Goal: Information Seeking & Learning: Learn about a topic

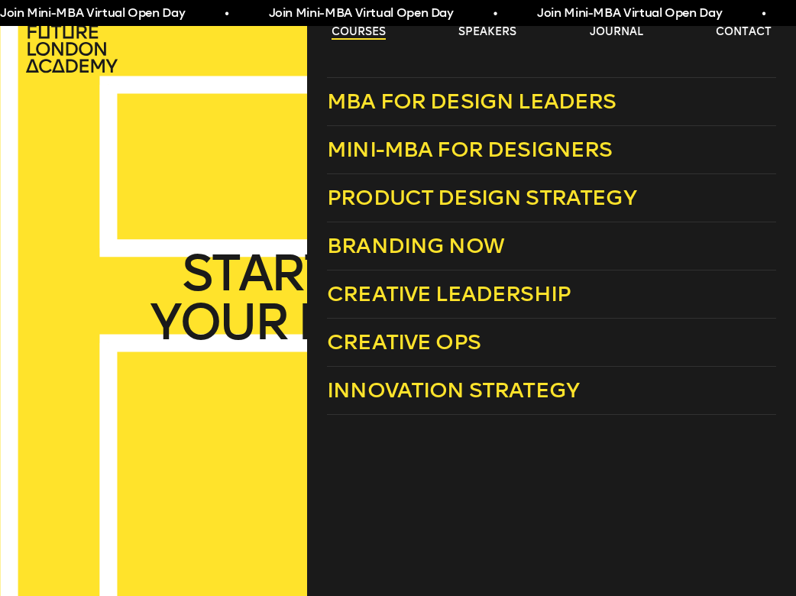
click at [368, 31] on link "courses" at bounding box center [359, 31] width 54 height 15
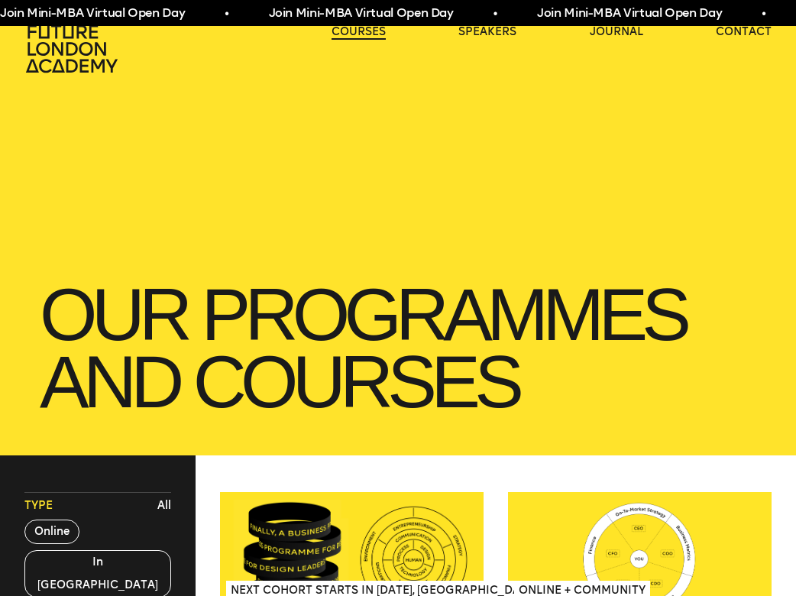
click at [368, 31] on link "courses" at bounding box center [359, 31] width 54 height 15
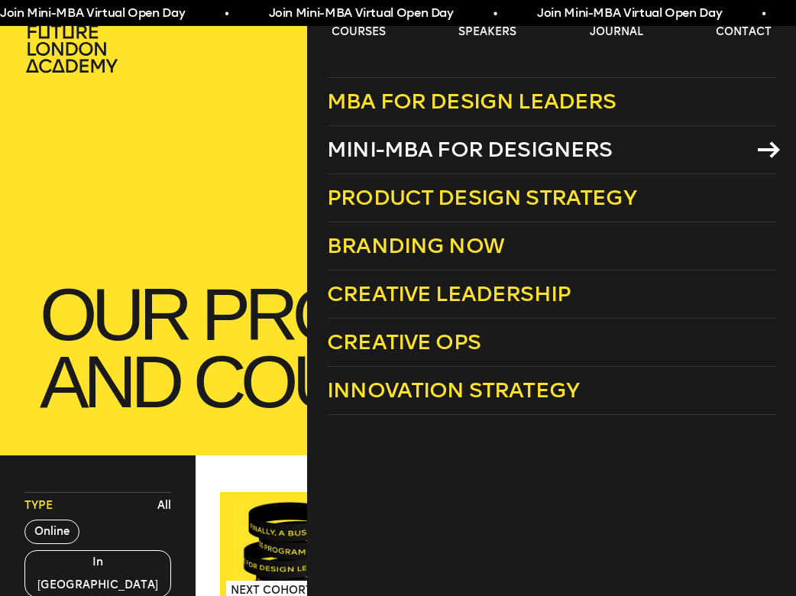
click at [507, 158] on span "Mini-MBA for Designers" at bounding box center [470, 149] width 286 height 25
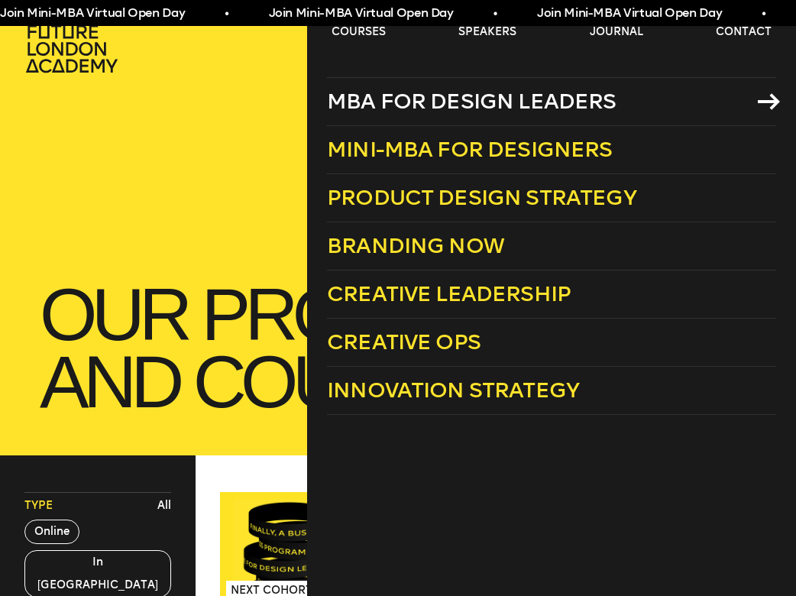
click at [441, 96] on span "MBA for Design Leaders" at bounding box center [472, 101] width 290 height 25
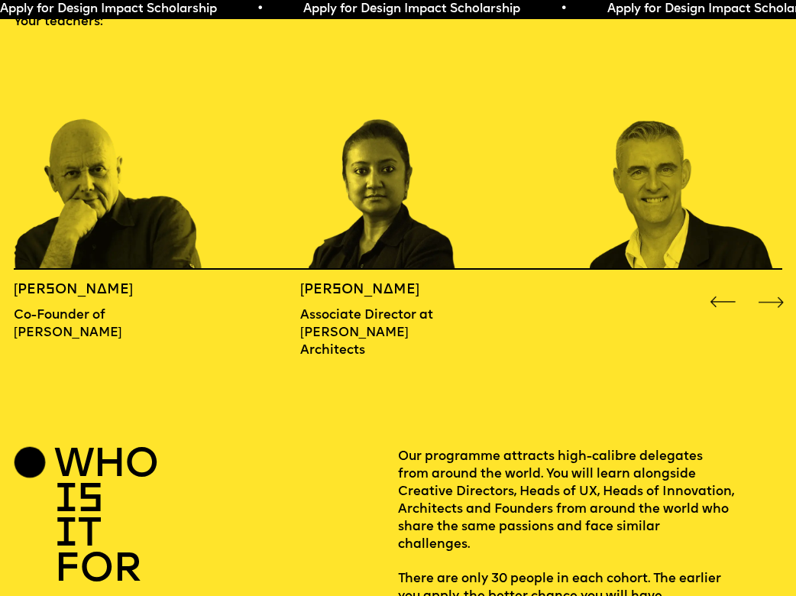
scroll to position [1216, 0]
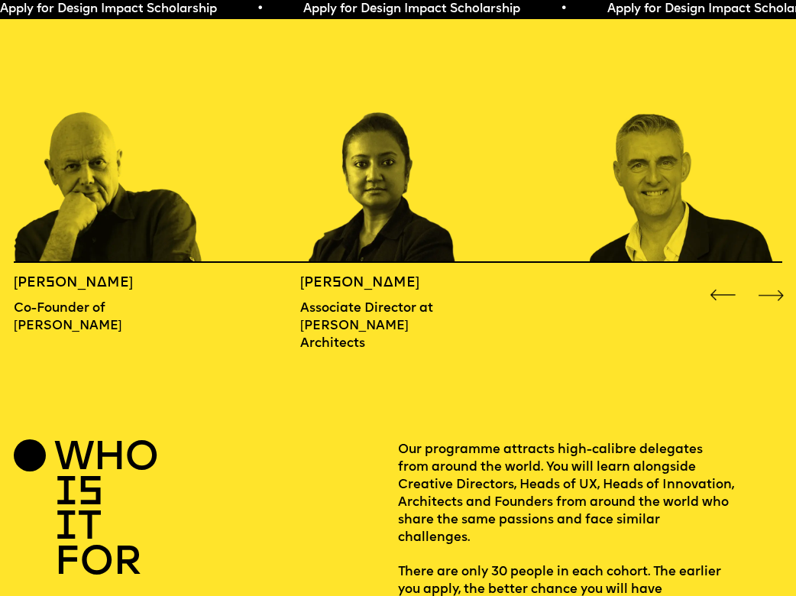
click at [781, 279] on div "Next slide" at bounding box center [772, 295] width 32 height 32
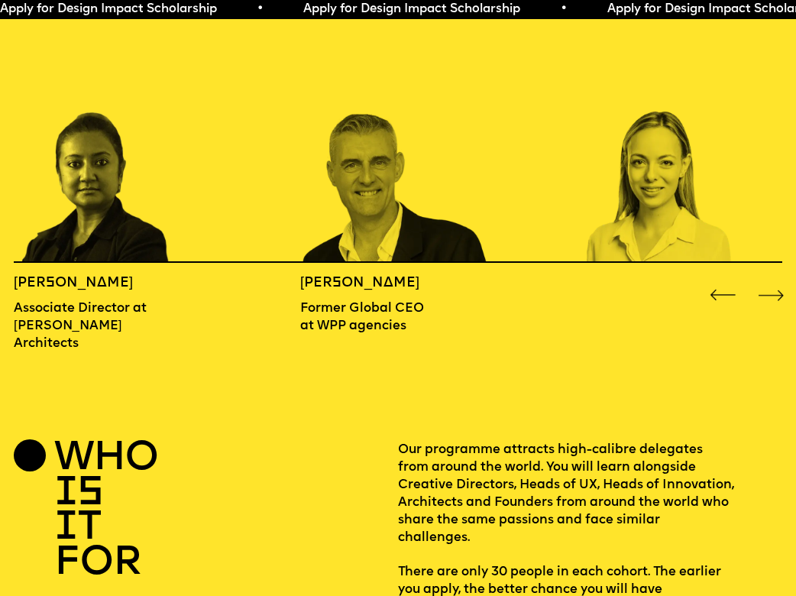
click at [778, 279] on div "Next slide" at bounding box center [772, 295] width 32 height 32
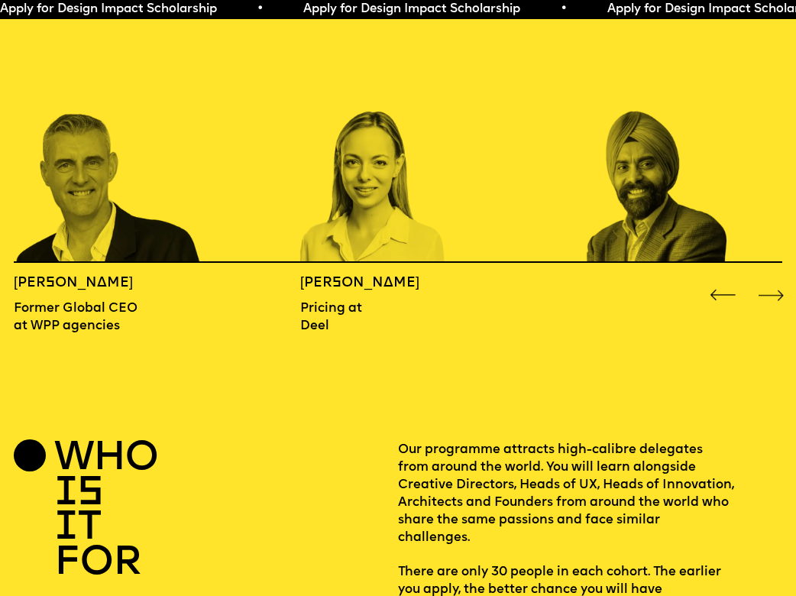
click at [778, 279] on div "Next slide" at bounding box center [772, 295] width 32 height 32
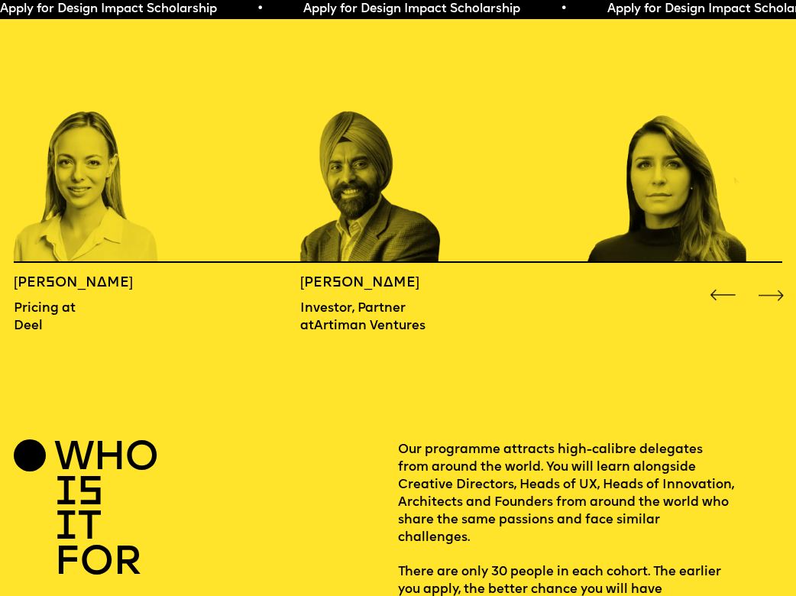
click at [778, 279] on div "Next slide" at bounding box center [772, 295] width 32 height 32
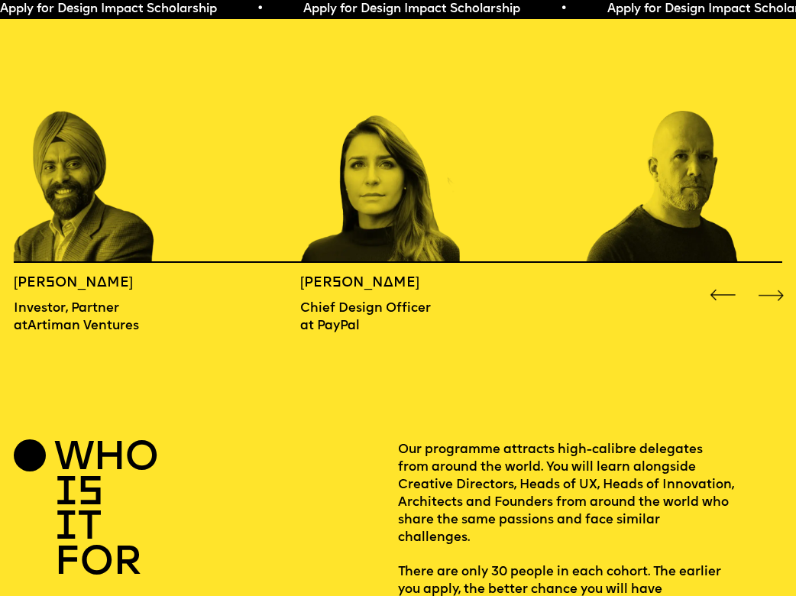
click at [778, 279] on div "Next slide" at bounding box center [772, 295] width 32 height 32
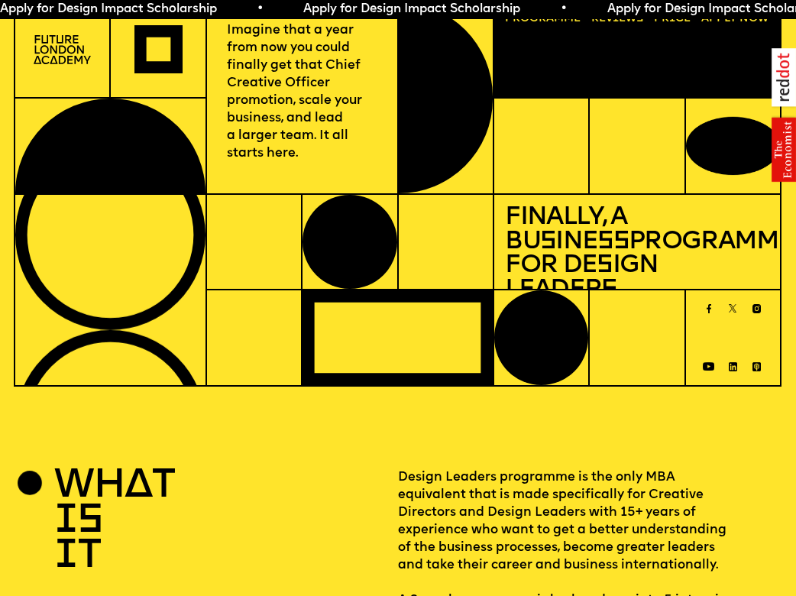
scroll to position [0, 0]
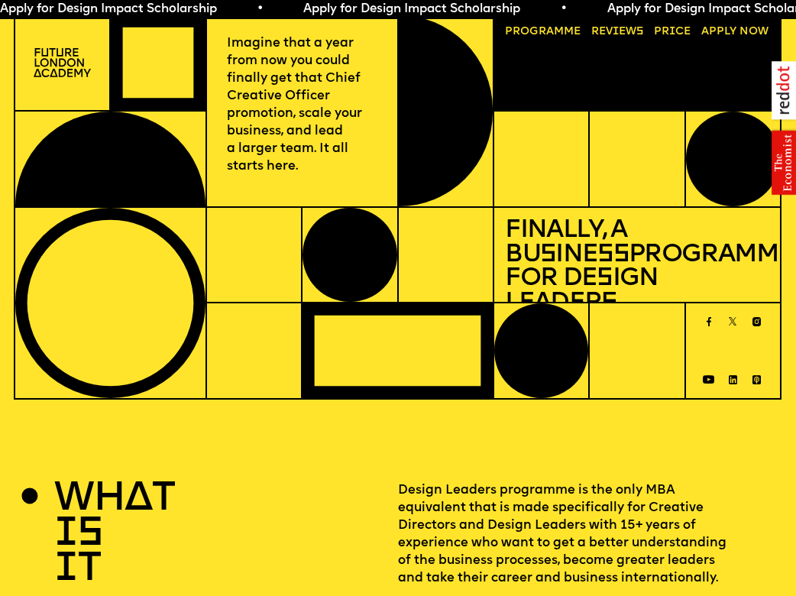
click at [659, 32] on link "Price" at bounding box center [672, 32] width 47 height 22
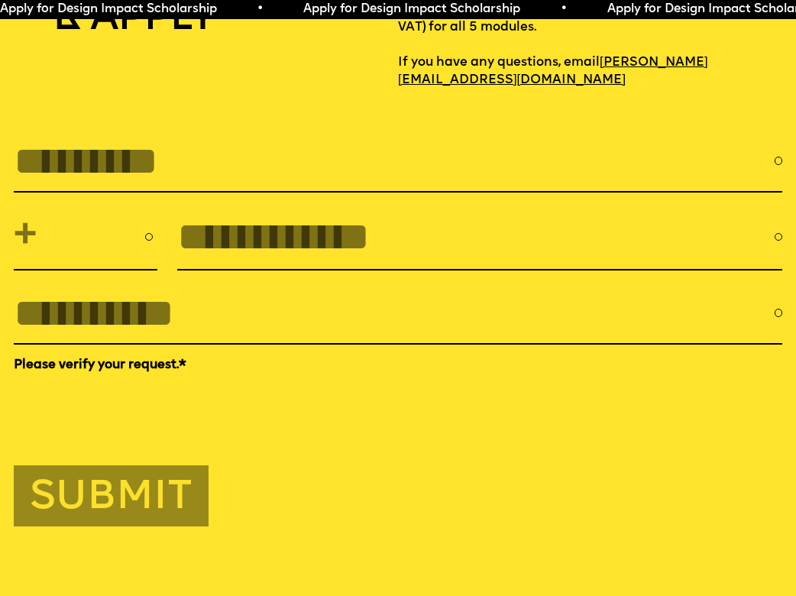
scroll to position [3605, 0]
